Goal: Go to known website: Access a specific website the user already knows

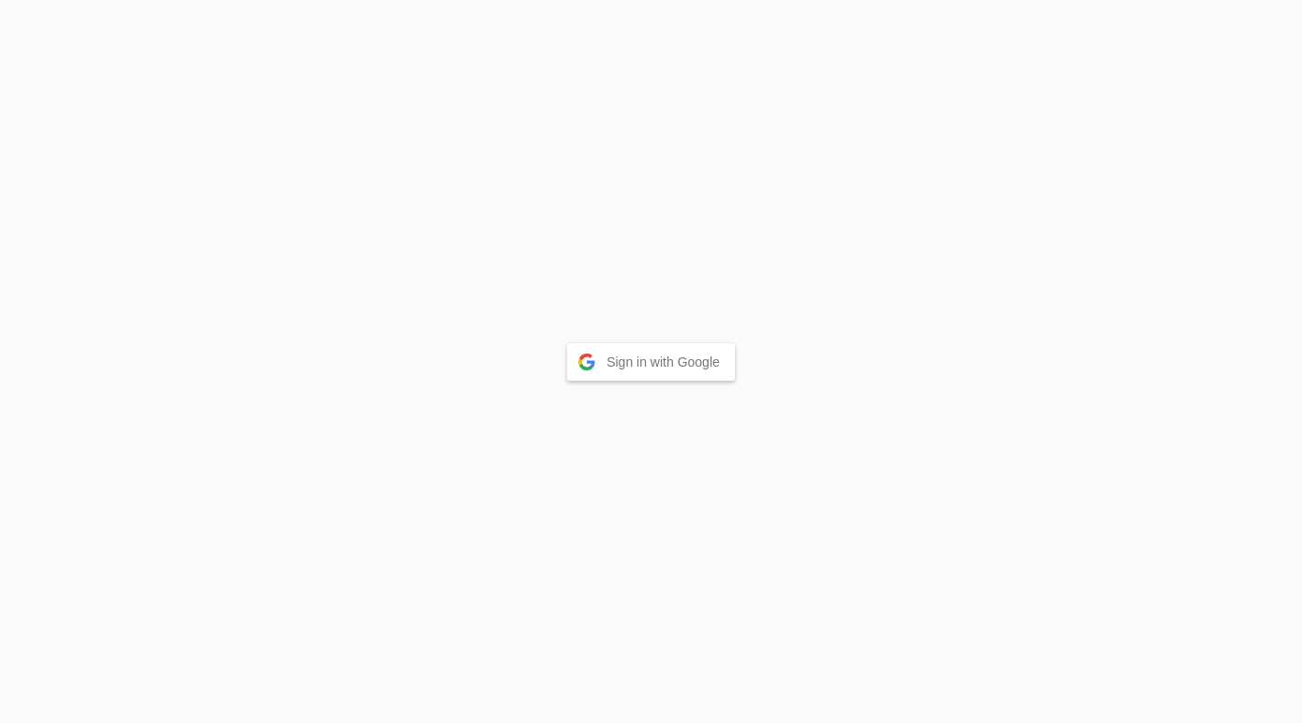
click at [655, 345] on button "Sign in with Google" at bounding box center [651, 361] width 168 height 37
click at [656, 362] on button "Sign in with Google" at bounding box center [651, 361] width 168 height 37
